Goal: Use online tool/utility

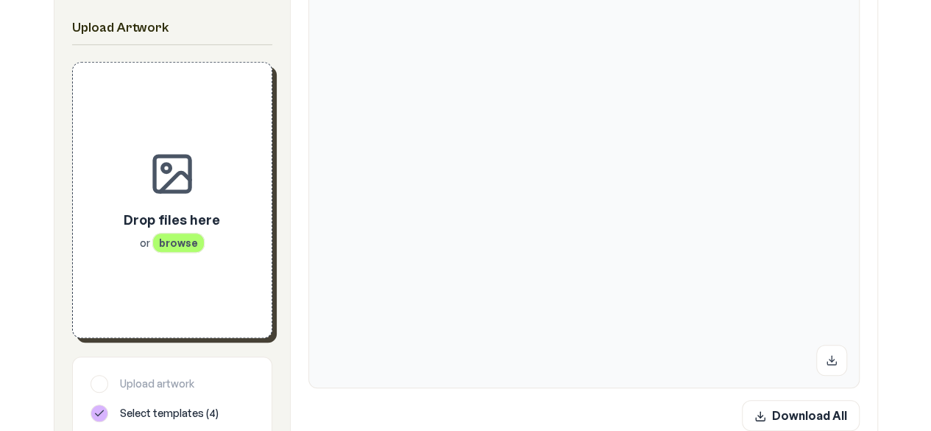
click at [190, 267] on div "Drop files here or browse" at bounding box center [172, 199] width 152 height 227
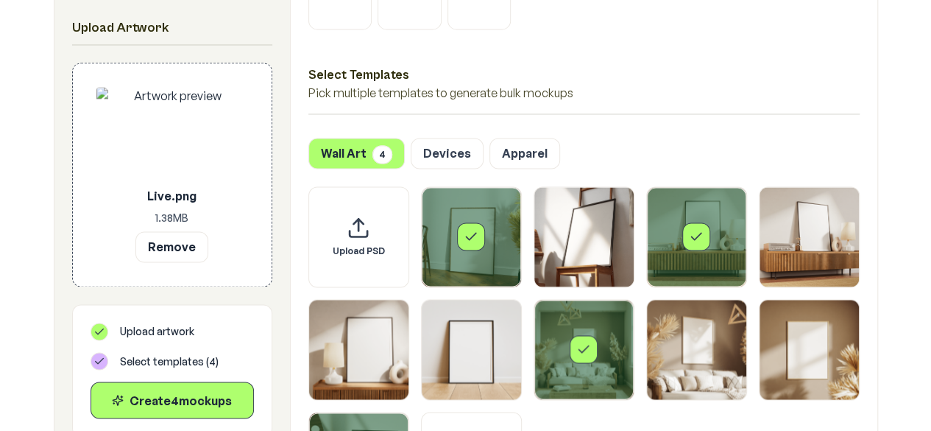
scroll to position [1136, 0]
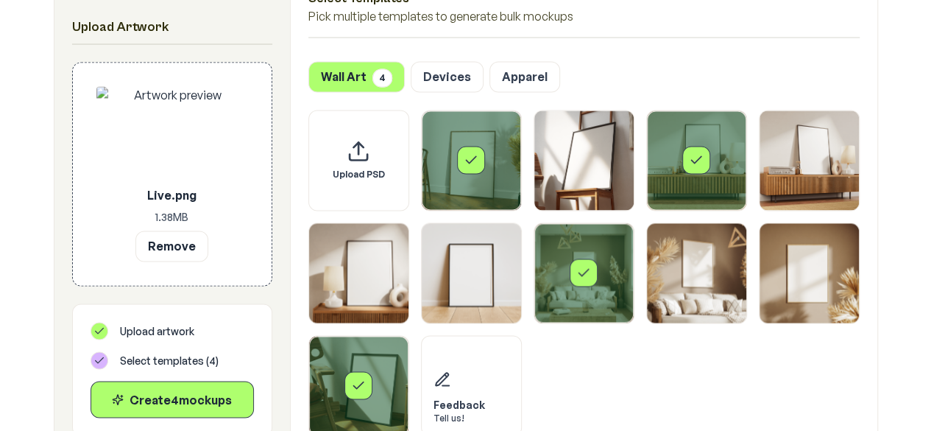
click at [370, 387] on div "Select template Framed Poster 10" at bounding box center [358, 385] width 28 height 28
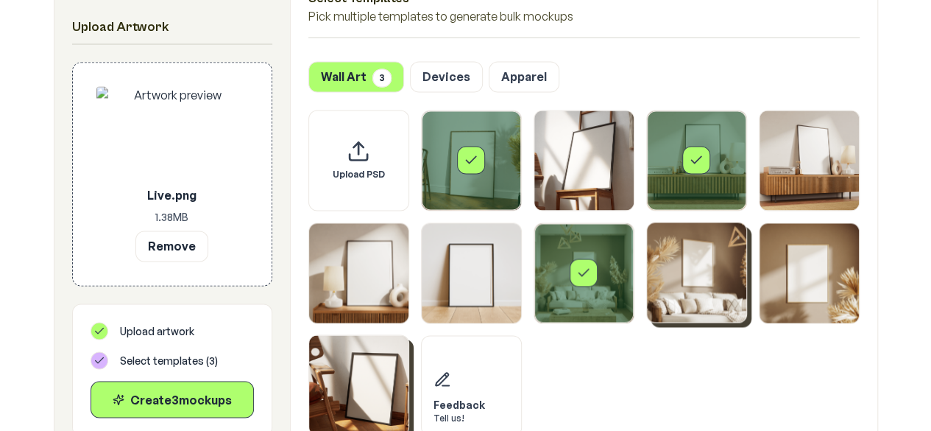
click at [649, 271] on img "Select template Framed Poster 8" at bounding box center [696, 271] width 99 height 99
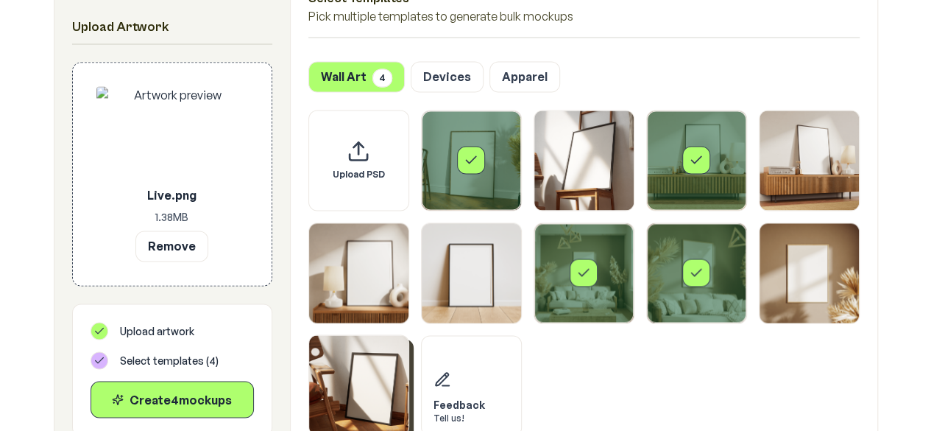
click at [595, 261] on div "Select template Framed Poster 7" at bounding box center [584, 272] width 28 height 28
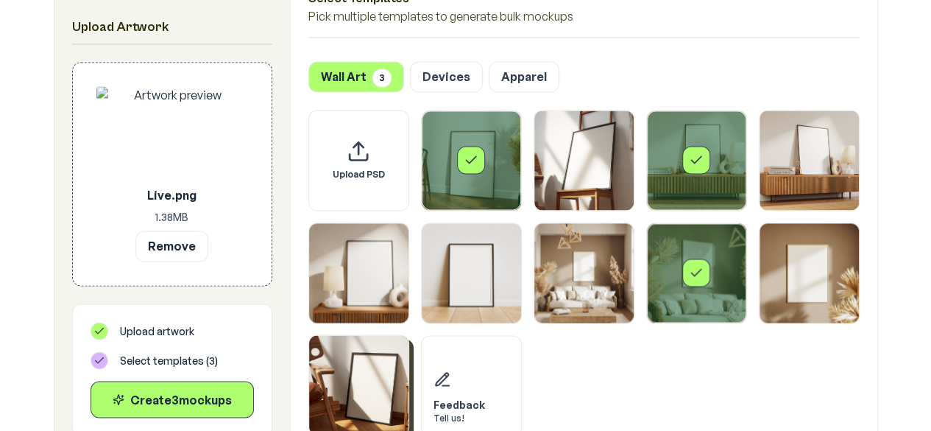
click at [716, 161] on div "Select template Framed Poster 3" at bounding box center [696, 159] width 99 height 99
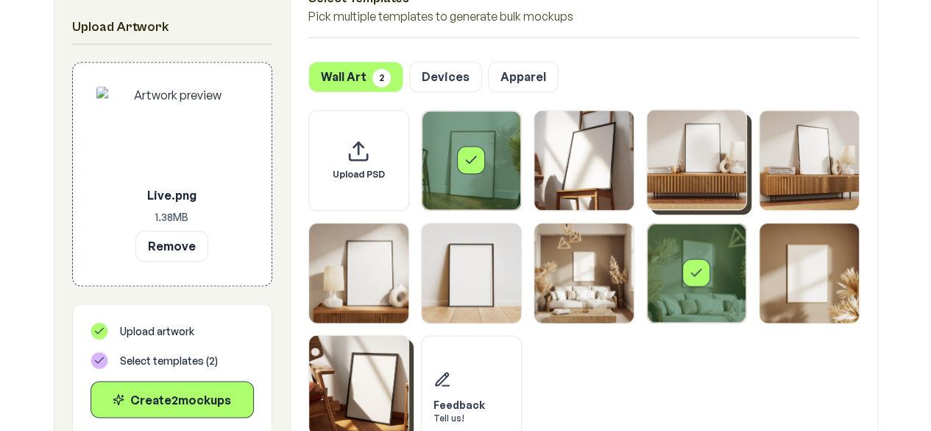
drag, startPoint x: 690, startPoint y: 235, endPoint x: 681, endPoint y: 235, distance: 8.8
click at [688, 236] on div "Select template Framed Poster 8" at bounding box center [696, 272] width 99 height 99
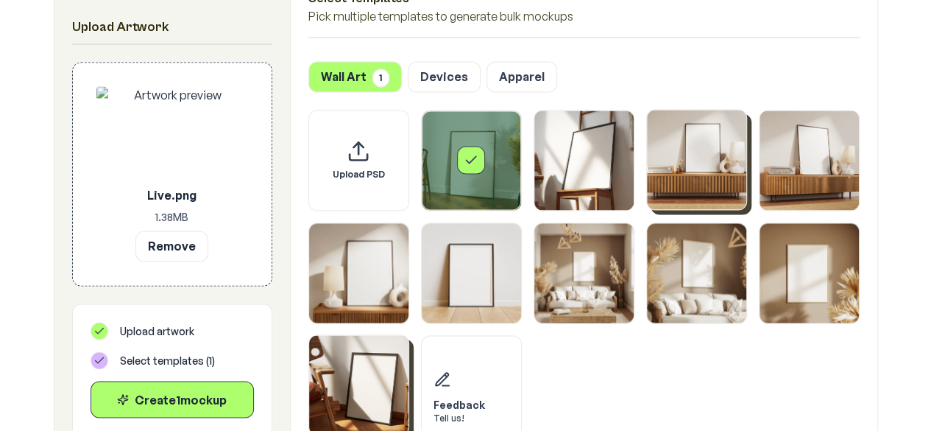
click at [524, 170] on div "Upload PSD Feedback Tell us!" at bounding box center [583, 273] width 551 height 326
click at [473, 172] on div "Select template Framed Poster" at bounding box center [471, 160] width 28 height 28
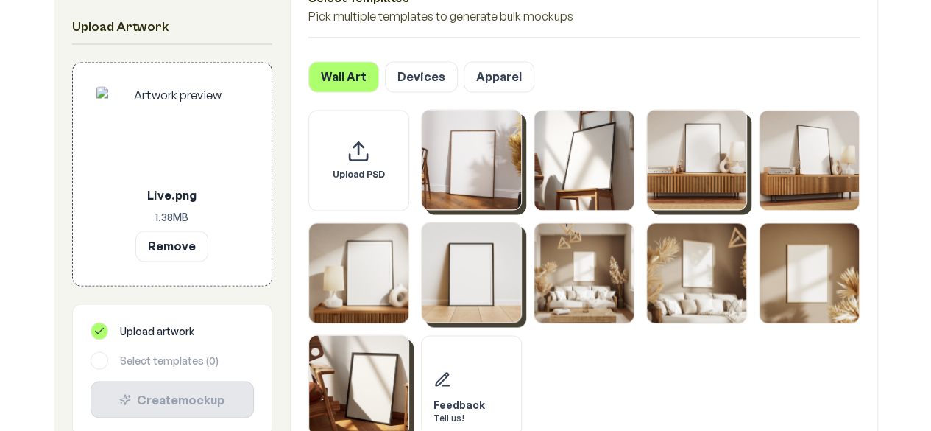
click at [478, 281] on img "Select template Framed Poster 6" at bounding box center [471, 271] width 99 height 99
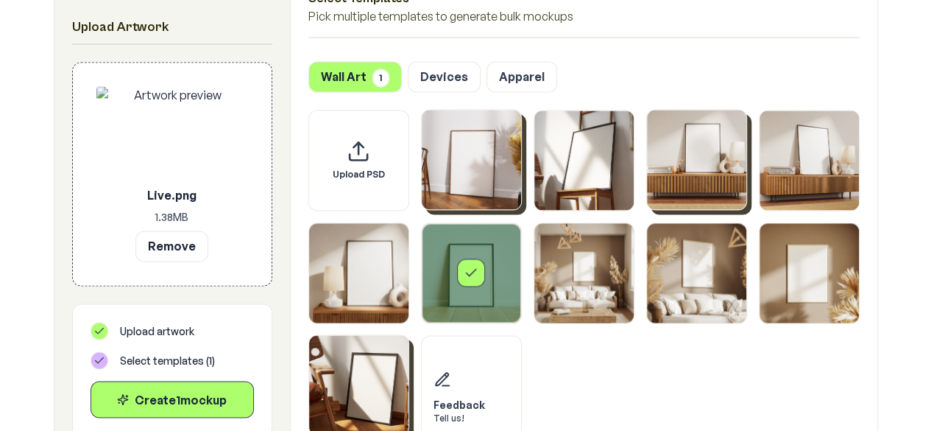
click at [374, 358] on img "Select template Framed Poster 10" at bounding box center [358, 384] width 99 height 99
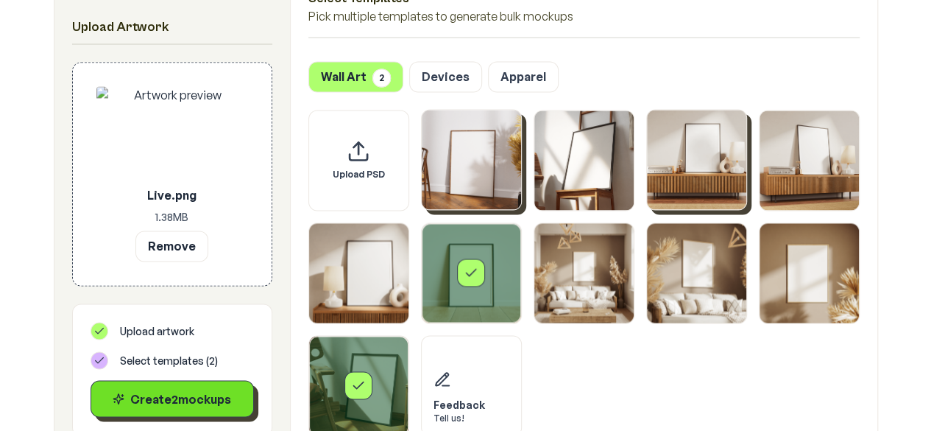
click at [199, 387] on button "Create 2 mockup s" at bounding box center [172, 398] width 163 height 37
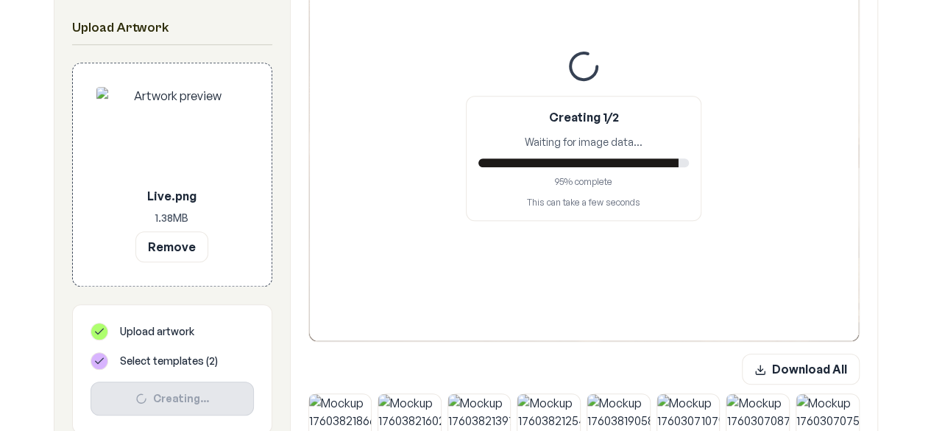
scroll to position [290, 0]
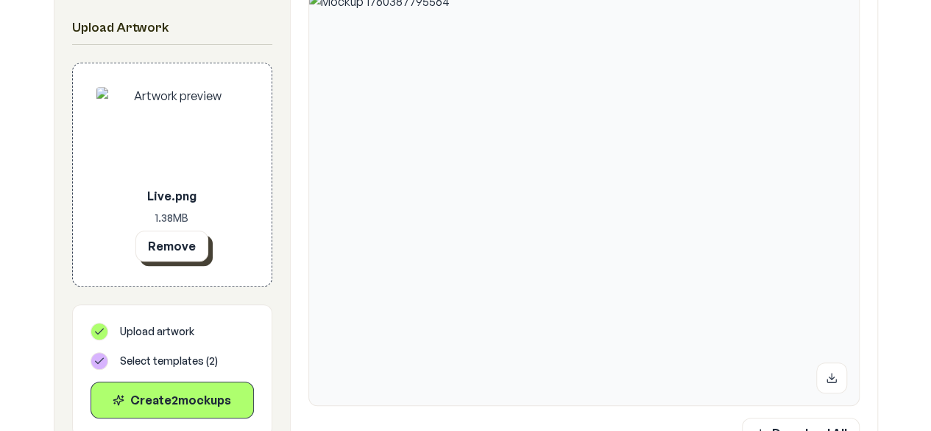
click at [172, 238] on button "Remove" at bounding box center [171, 245] width 73 height 31
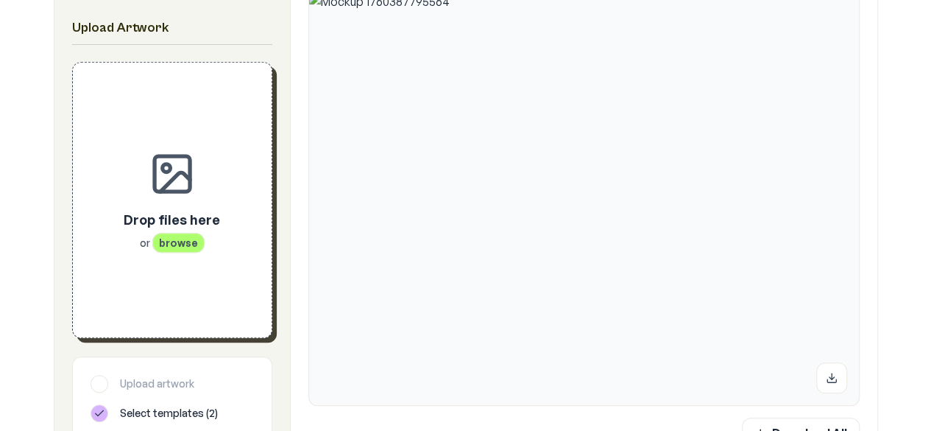
click at [190, 233] on span "browse" at bounding box center [178, 243] width 52 height 20
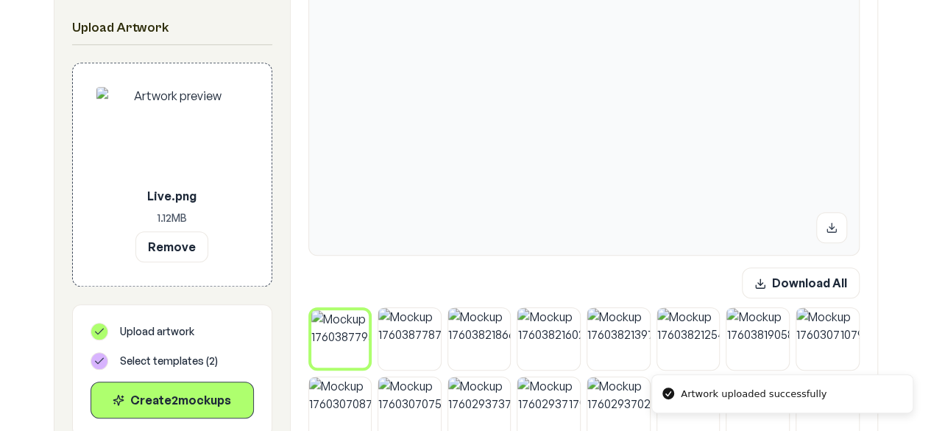
scroll to position [473, 0]
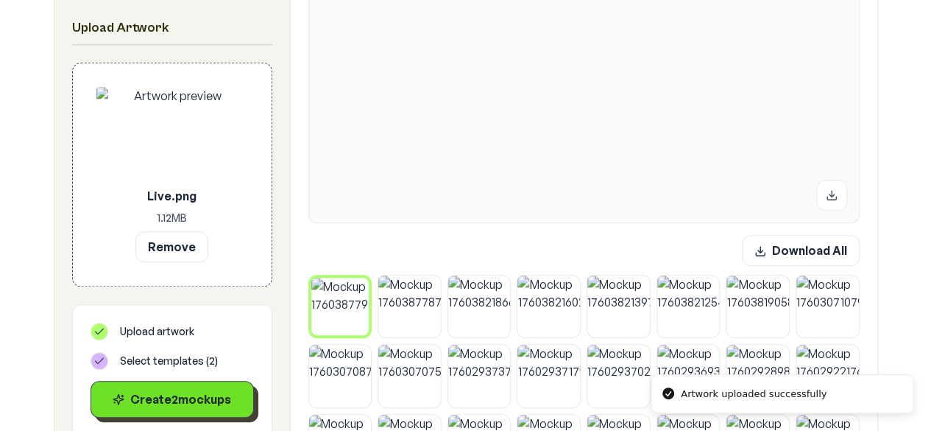
click at [200, 395] on div "Create 2 mockup s" at bounding box center [172, 399] width 138 height 18
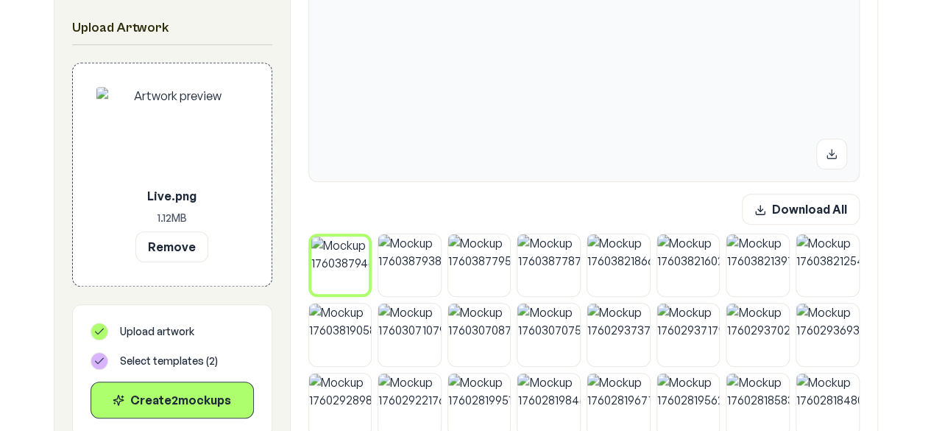
scroll to position [486, 0]
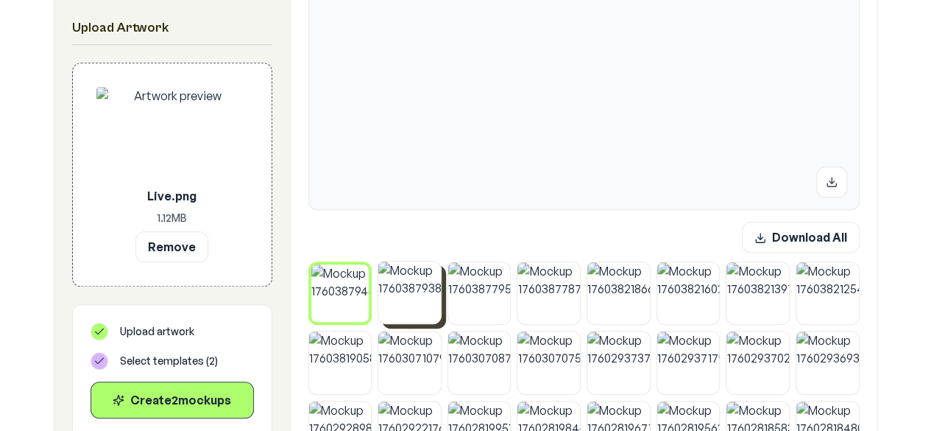
click at [421, 301] on img at bounding box center [409, 292] width 63 height 63
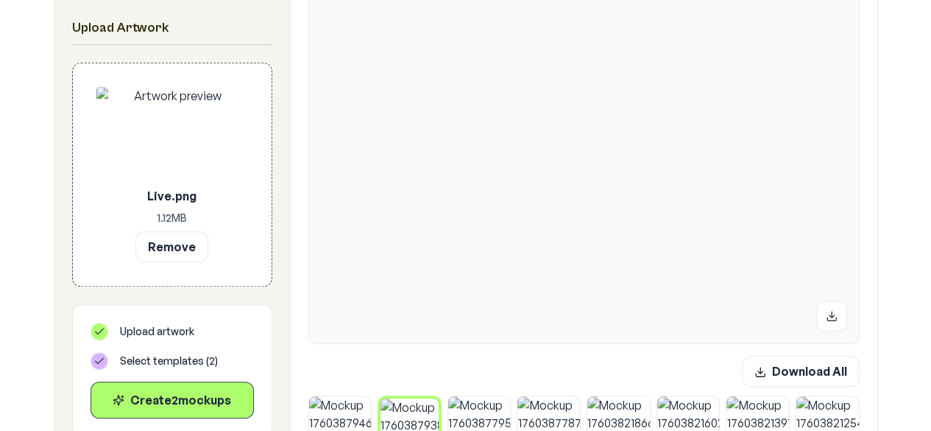
scroll to position [418, 0]
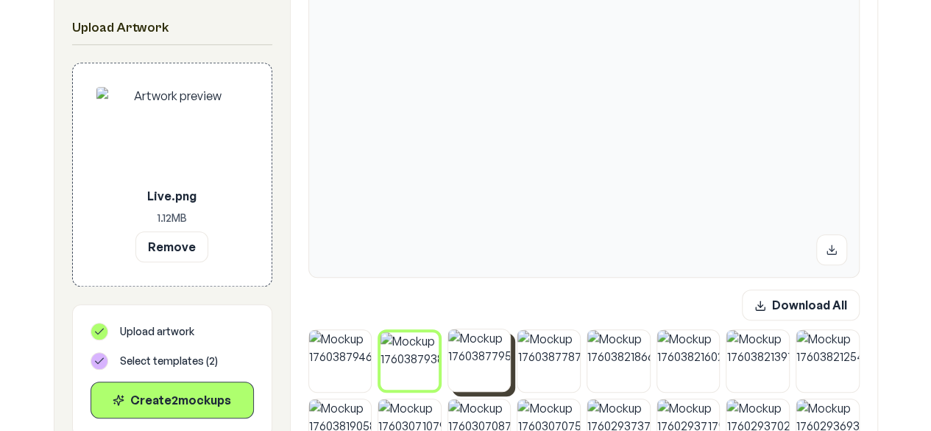
click at [475, 358] on img at bounding box center [479, 360] width 63 height 63
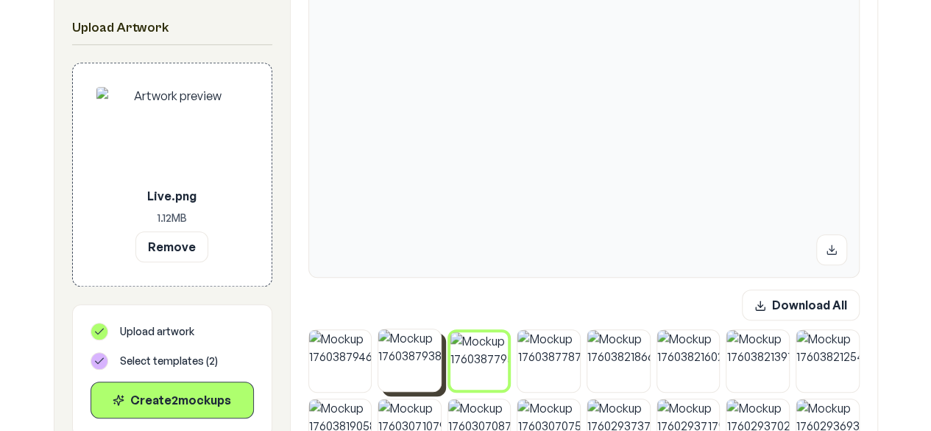
click at [434, 361] on img at bounding box center [409, 360] width 63 height 63
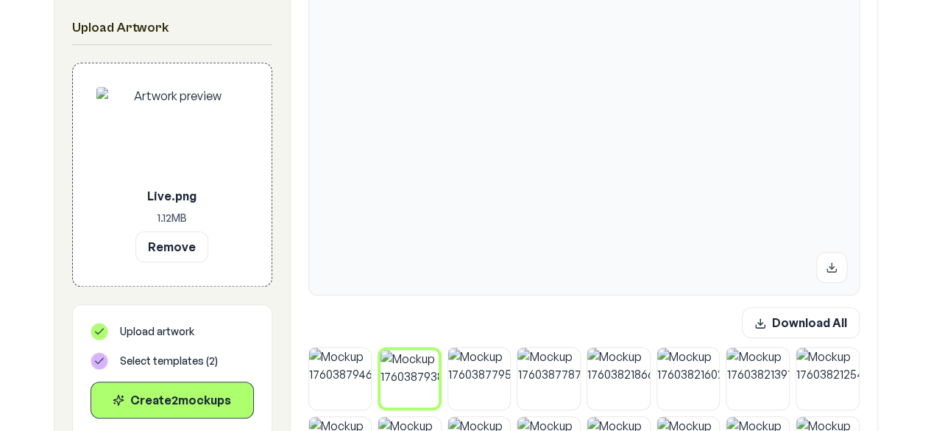
scroll to position [352, 0]
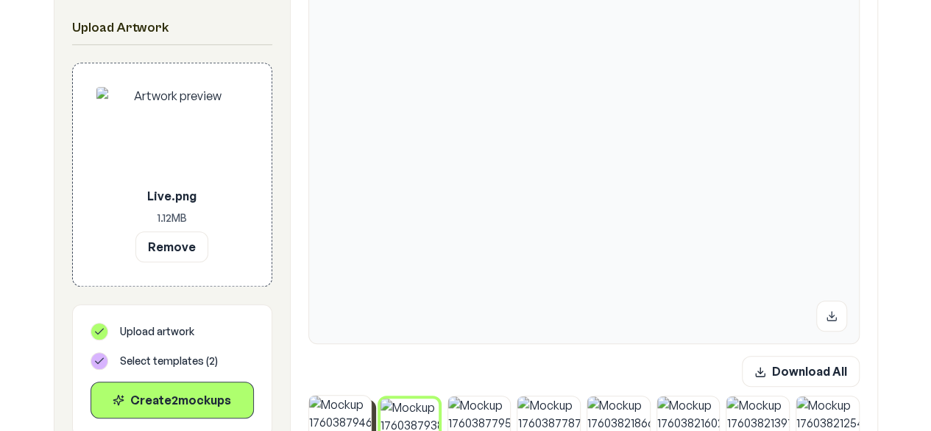
click at [327, 419] on img at bounding box center [340, 426] width 63 height 63
click at [403, 410] on img at bounding box center [409, 426] width 63 height 63
click at [335, 411] on img at bounding box center [340, 426] width 63 height 63
click at [841, 317] on button at bounding box center [831, 315] width 31 height 31
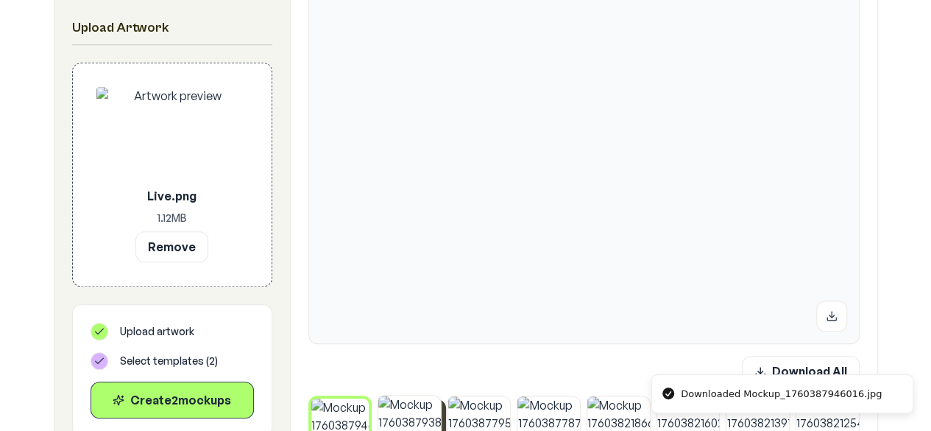
click at [412, 421] on img at bounding box center [409, 426] width 63 height 63
click at [830, 316] on icon at bounding box center [832, 315] width 12 height 12
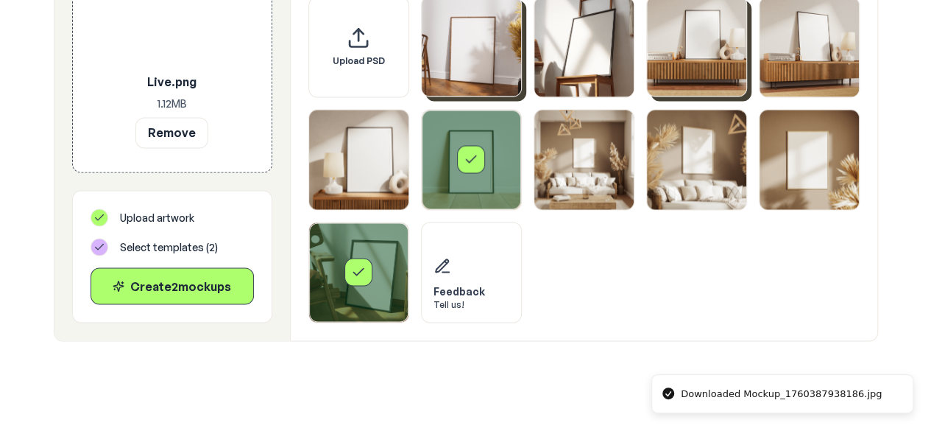
scroll to position [1287, 0]
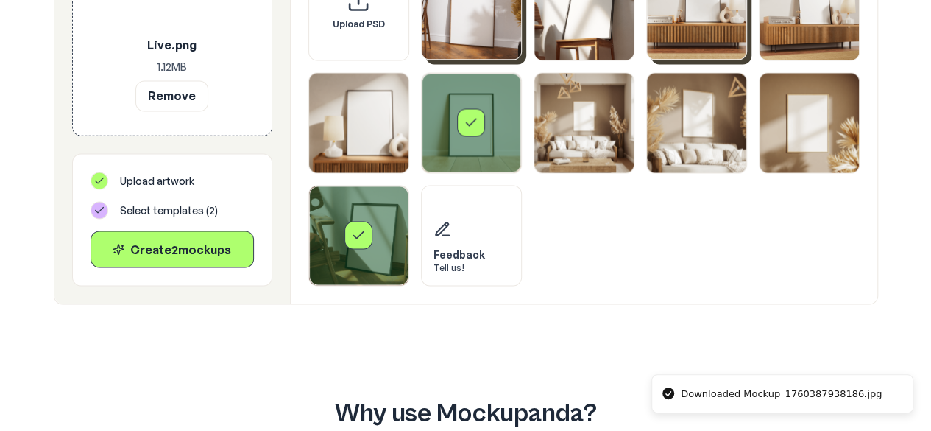
click at [456, 124] on div "Select template Framed Poster 6" at bounding box center [471, 122] width 99 height 99
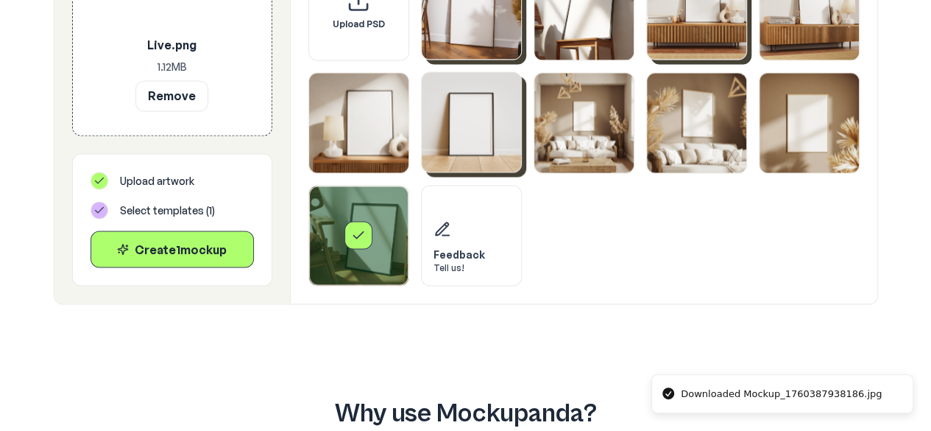
click at [383, 219] on div "Select template Framed Poster 10" at bounding box center [358, 234] width 99 height 99
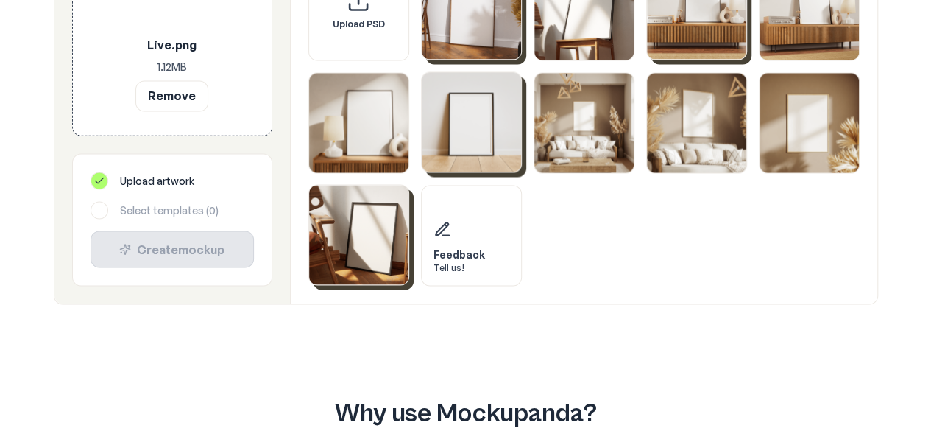
scroll to position [1173, 0]
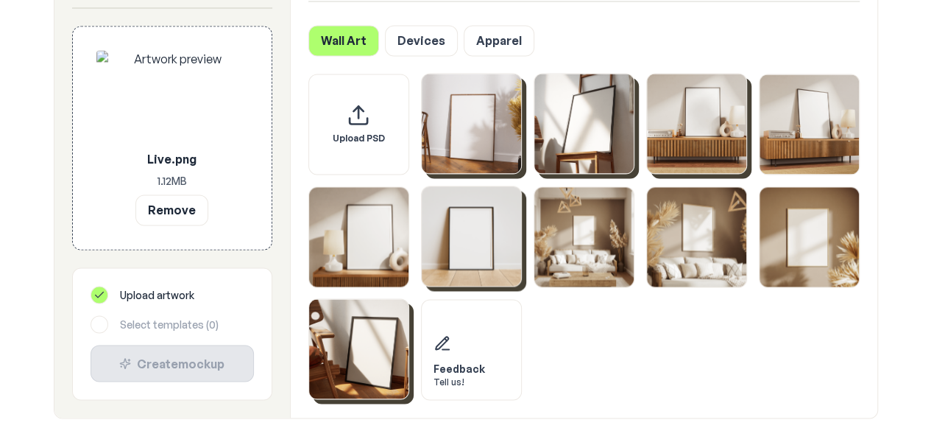
click at [598, 145] on img "Select template Framed Poster 2" at bounding box center [583, 123] width 99 height 99
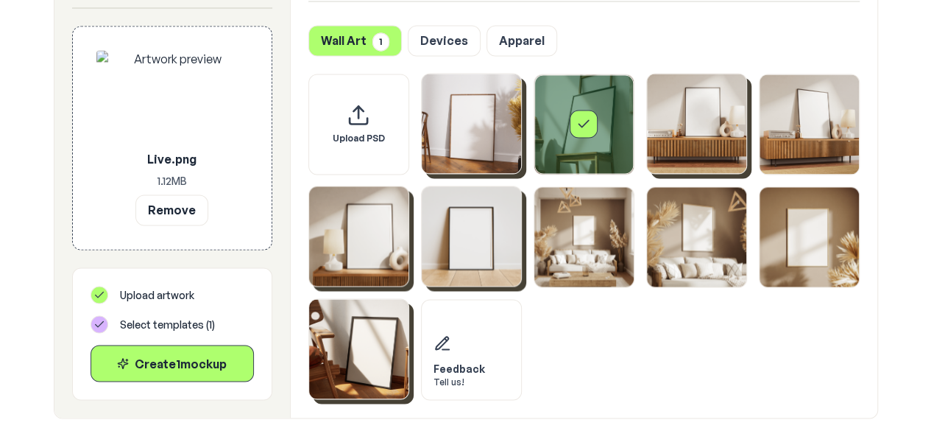
click at [365, 232] on img "Select template Framed Poster 5" at bounding box center [358, 235] width 99 height 99
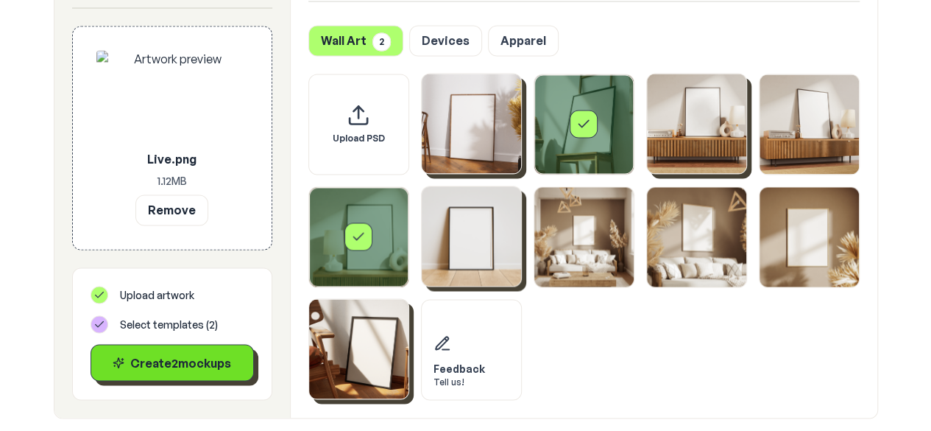
click at [200, 358] on div "Create 2 mockup s" at bounding box center [172, 362] width 138 height 18
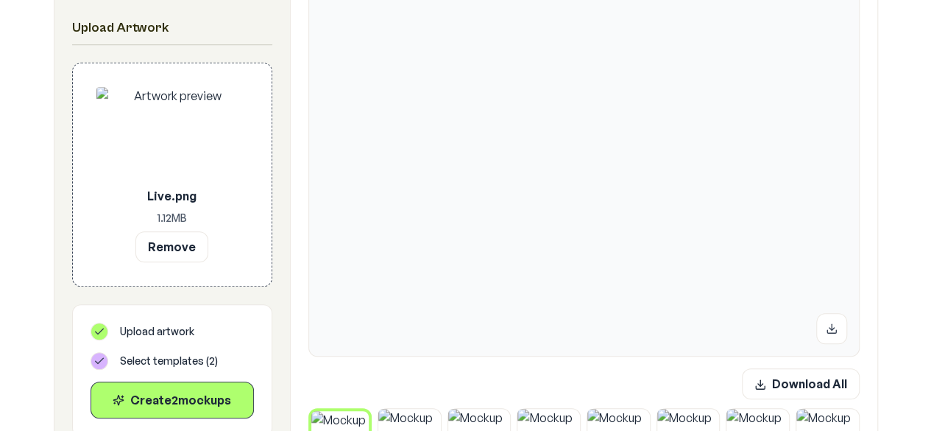
scroll to position [425, 0]
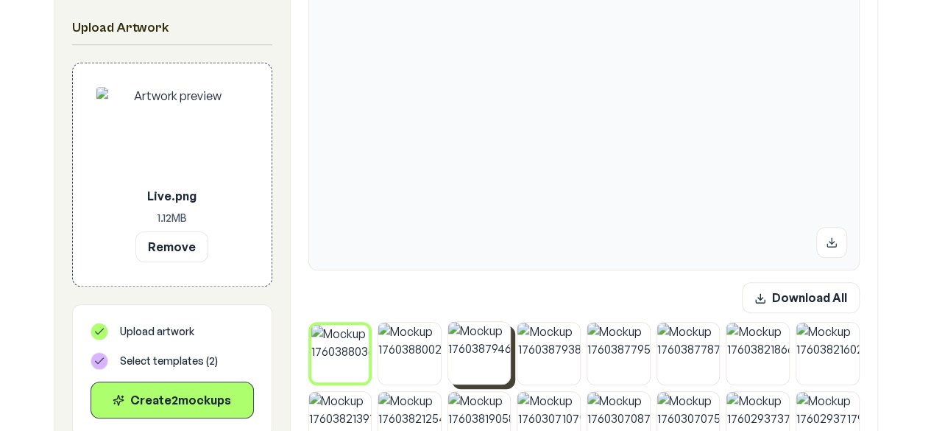
click at [473, 365] on img at bounding box center [479, 353] width 63 height 63
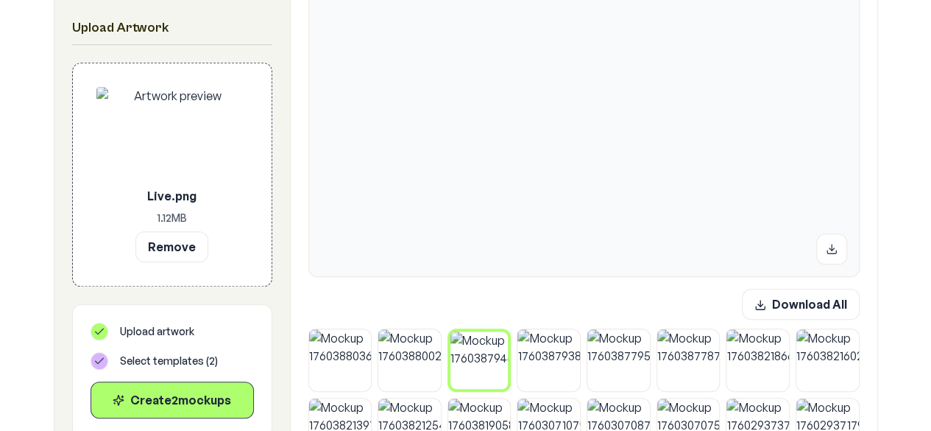
scroll to position [431, 0]
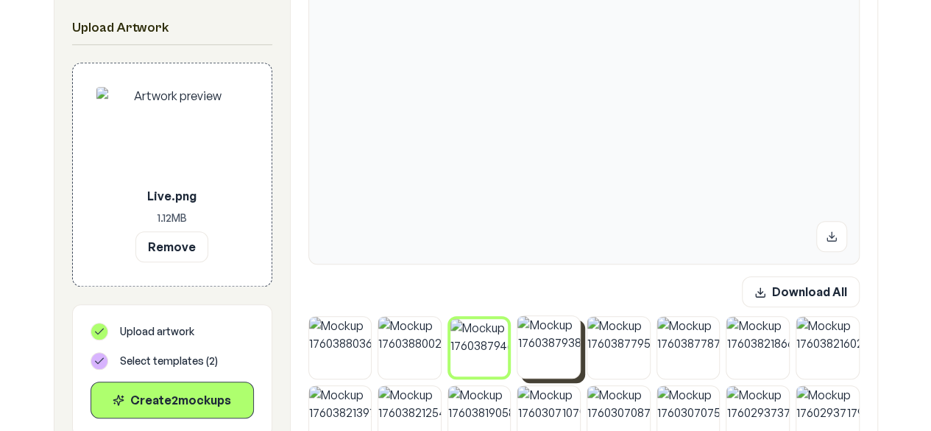
drag, startPoint x: 550, startPoint y: 350, endPoint x: 559, endPoint y: 347, distance: 9.1
click at [549, 350] on img at bounding box center [548, 347] width 63 height 63
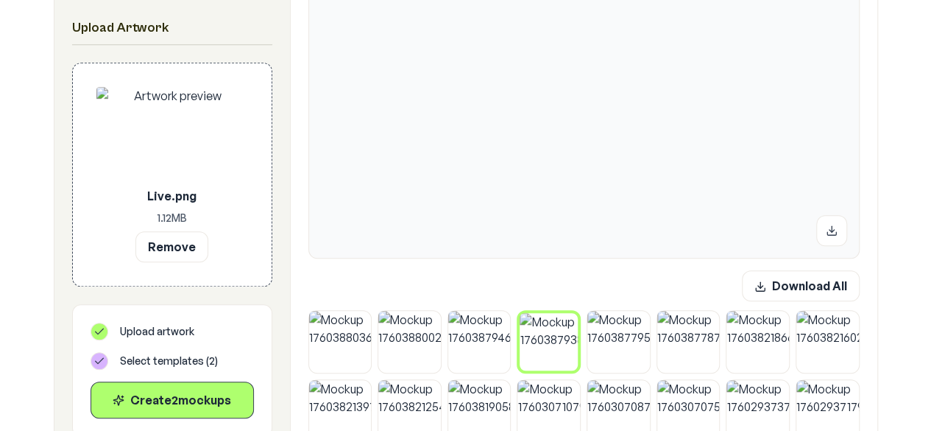
scroll to position [466, 0]
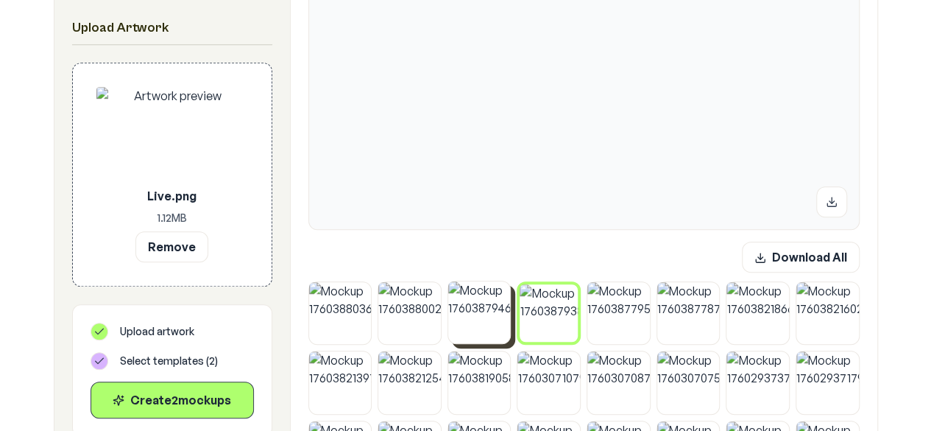
click at [499, 325] on img at bounding box center [479, 312] width 63 height 63
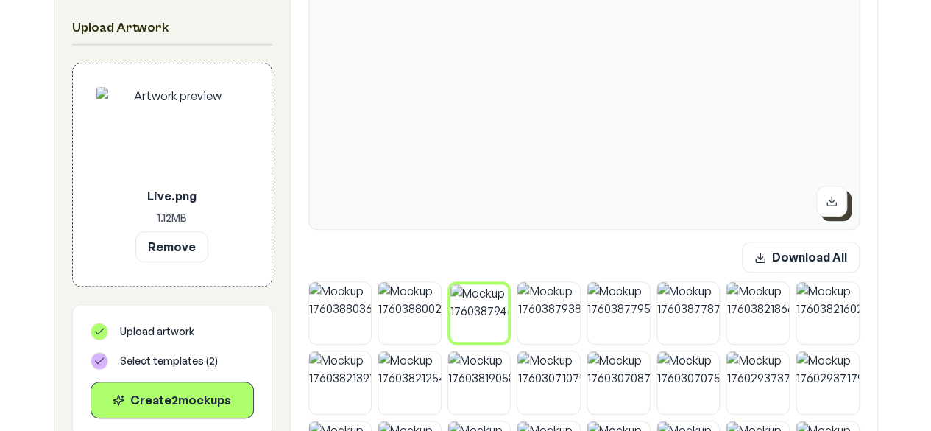
click at [827, 205] on icon at bounding box center [832, 201] width 12 height 12
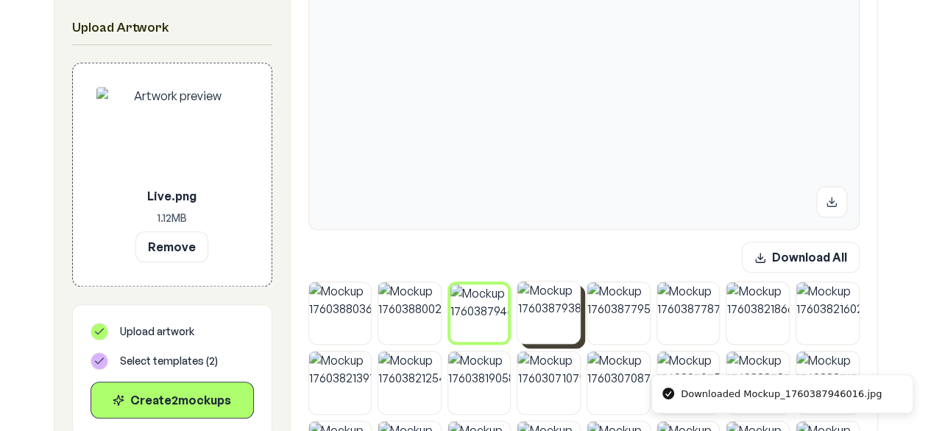
click at [554, 319] on img at bounding box center [548, 312] width 63 height 63
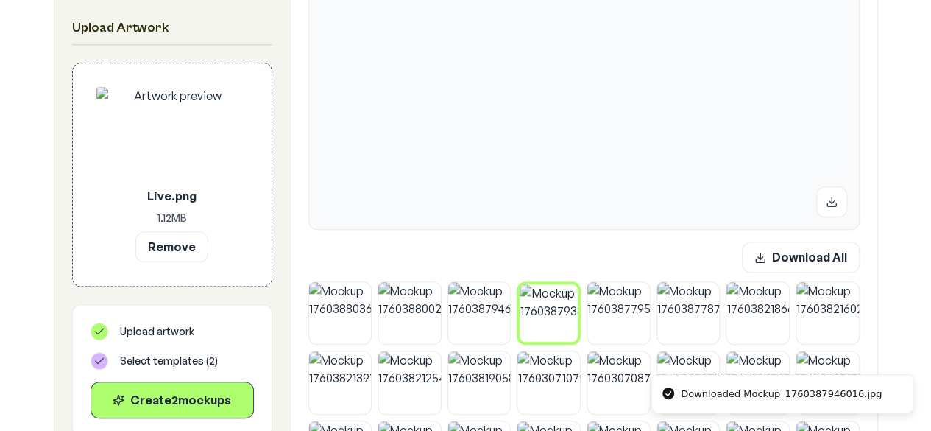
drag, startPoint x: 830, startPoint y: 208, endPoint x: 801, endPoint y: 219, distance: 31.4
click at [830, 208] on button at bounding box center [831, 201] width 31 height 31
drag, startPoint x: 407, startPoint y: 330, endPoint x: 424, endPoint y: 329, distance: 16.9
click at [407, 330] on img at bounding box center [409, 312] width 63 height 63
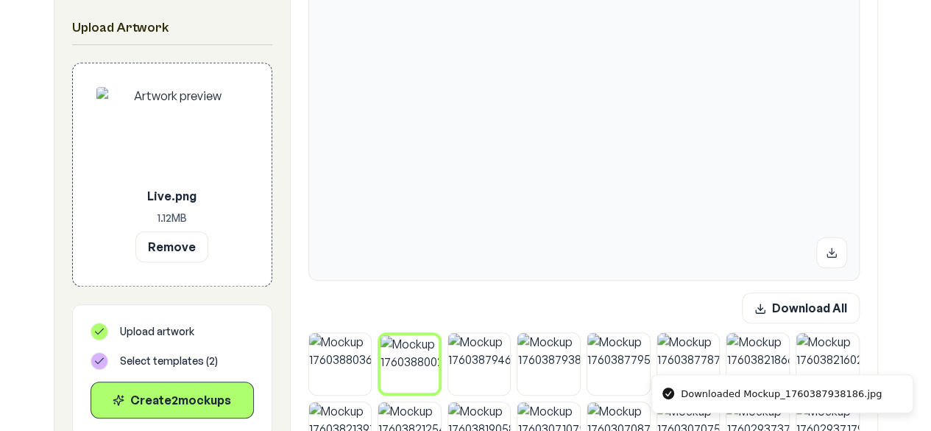
scroll to position [439, 0]
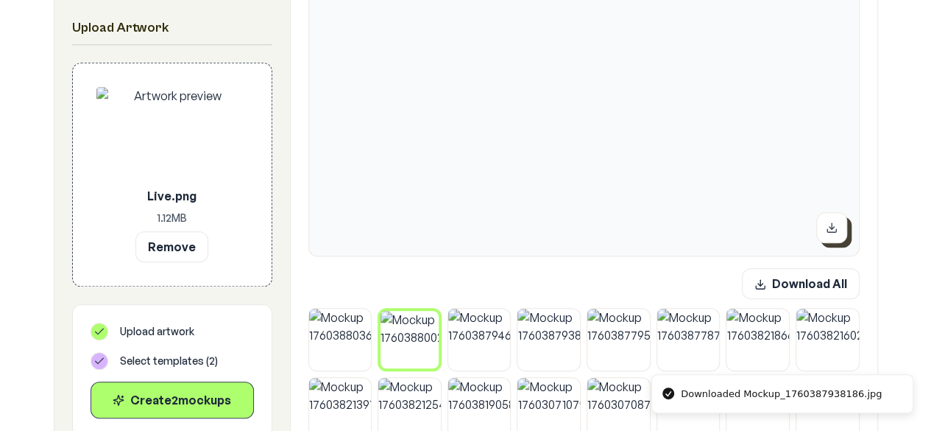
click at [841, 227] on button at bounding box center [831, 227] width 31 height 31
click at [336, 360] on img at bounding box center [340, 339] width 63 height 63
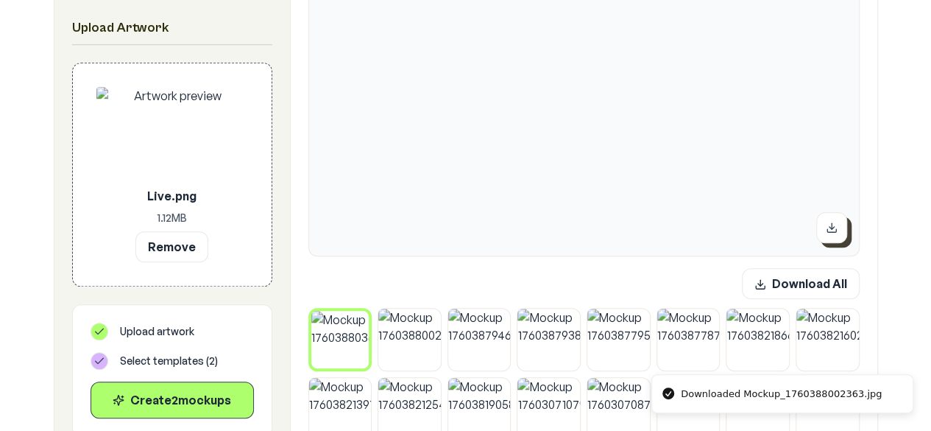
click at [833, 230] on icon at bounding box center [832, 228] width 12 height 12
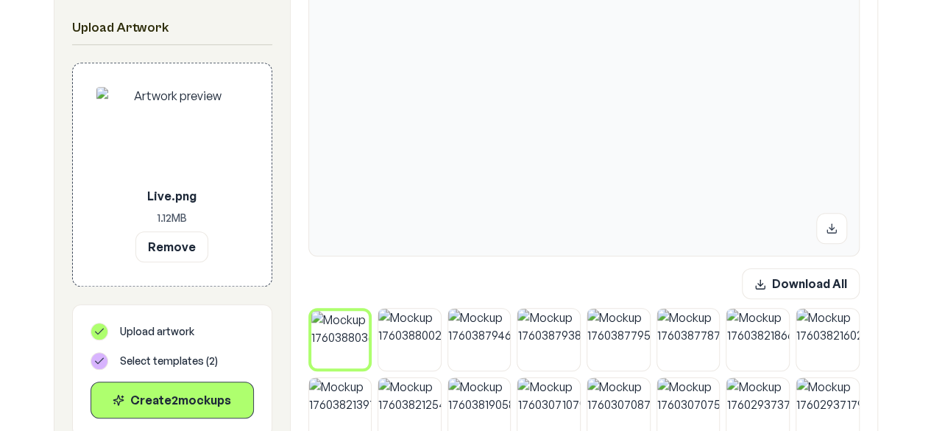
click at [839, 233] on button at bounding box center [831, 227] width 31 height 31
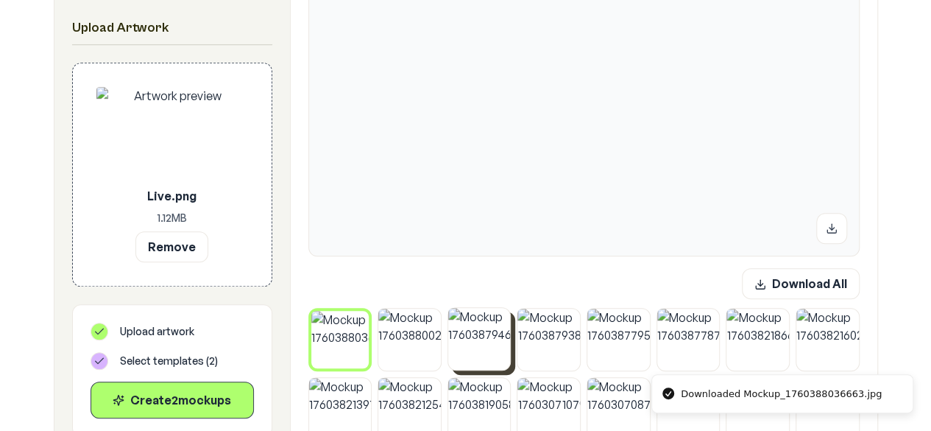
drag, startPoint x: 430, startPoint y: 346, endPoint x: 446, endPoint y: 342, distance: 16.6
click at [430, 346] on img at bounding box center [409, 339] width 63 height 63
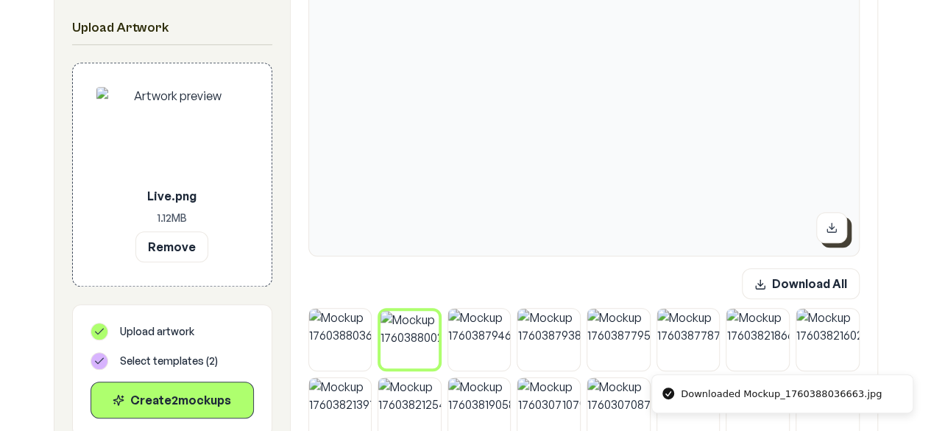
click at [838, 224] on button at bounding box center [831, 227] width 31 height 31
click at [506, 341] on img at bounding box center [479, 339] width 63 height 63
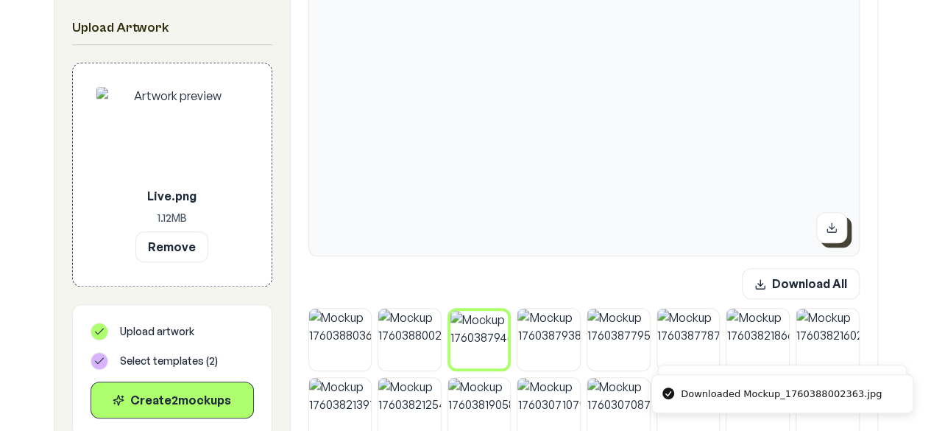
click at [828, 229] on icon at bounding box center [832, 228] width 12 height 12
click at [579, 344] on img at bounding box center [548, 339] width 63 height 63
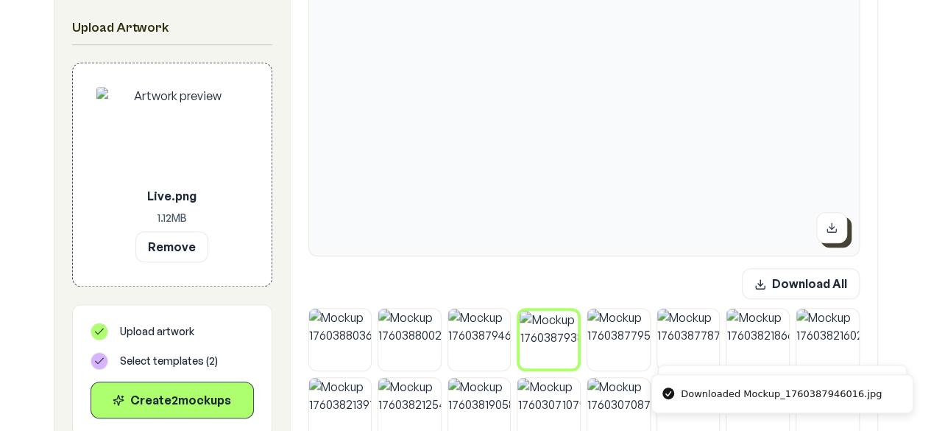
click at [831, 232] on icon at bounding box center [831, 230] width 9 height 3
click at [632, 345] on img at bounding box center [618, 339] width 63 height 63
